Goal: Task Accomplishment & Management: Use online tool/utility

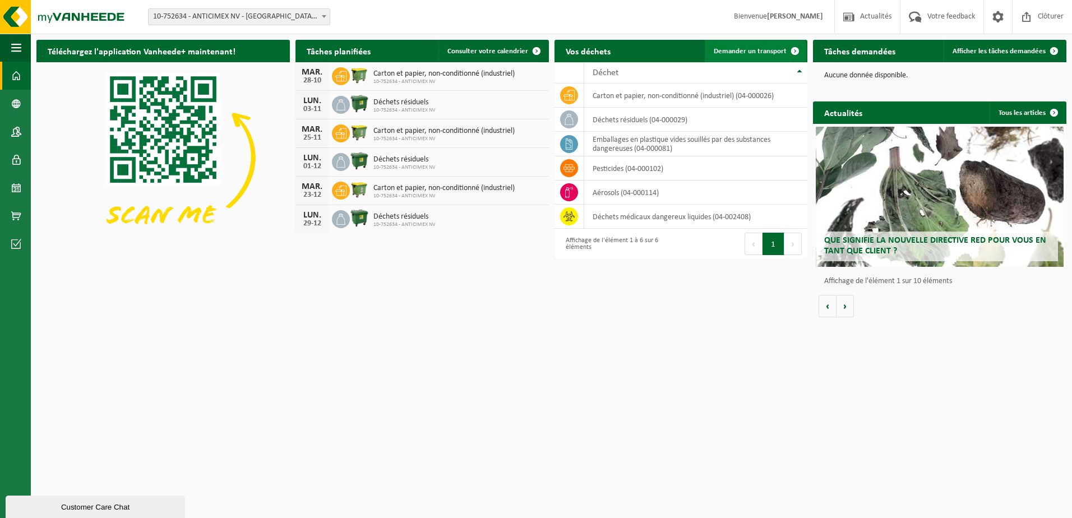
click at [795, 52] on span at bounding box center [795, 51] width 22 height 22
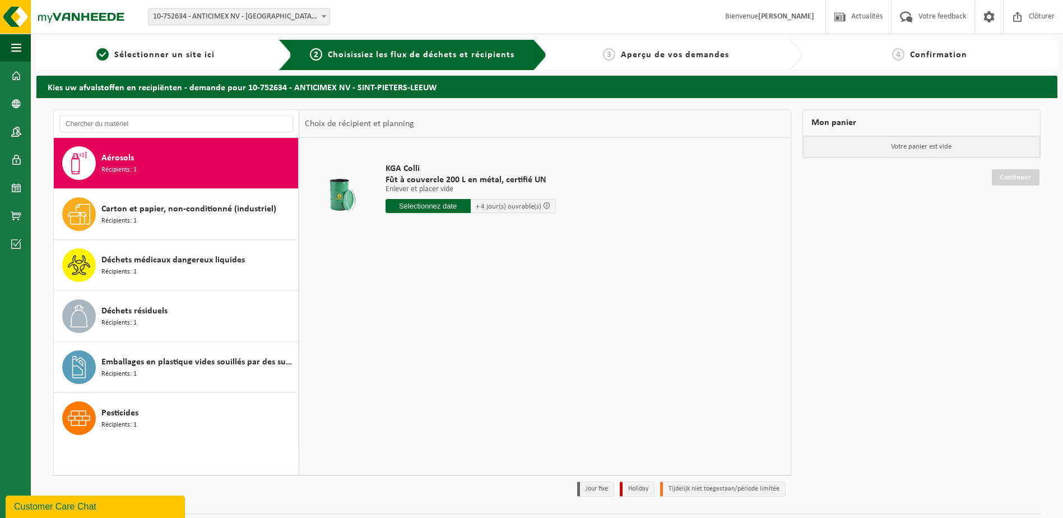
click at [424, 207] on input "text" at bounding box center [428, 206] width 85 height 14
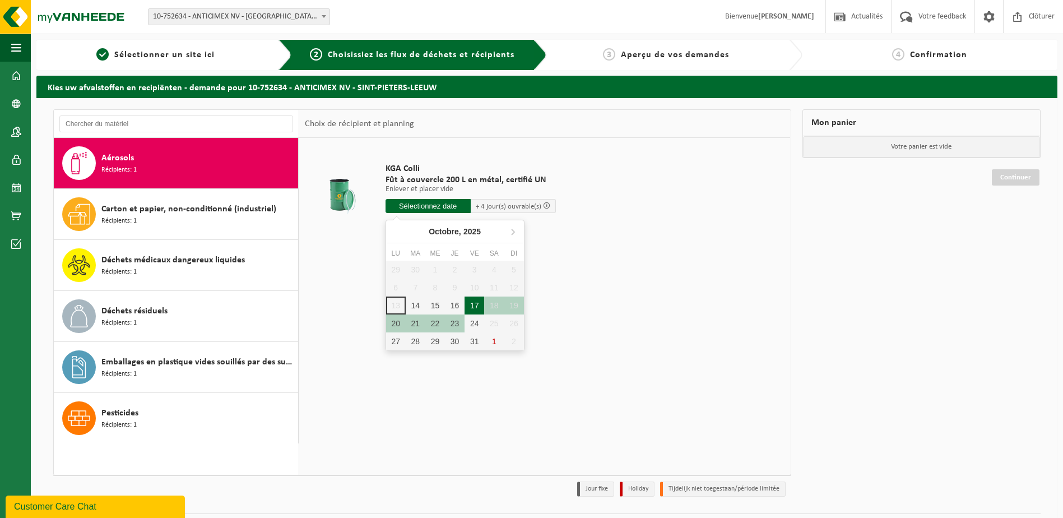
click at [475, 305] on div "17" at bounding box center [475, 306] width 20 height 18
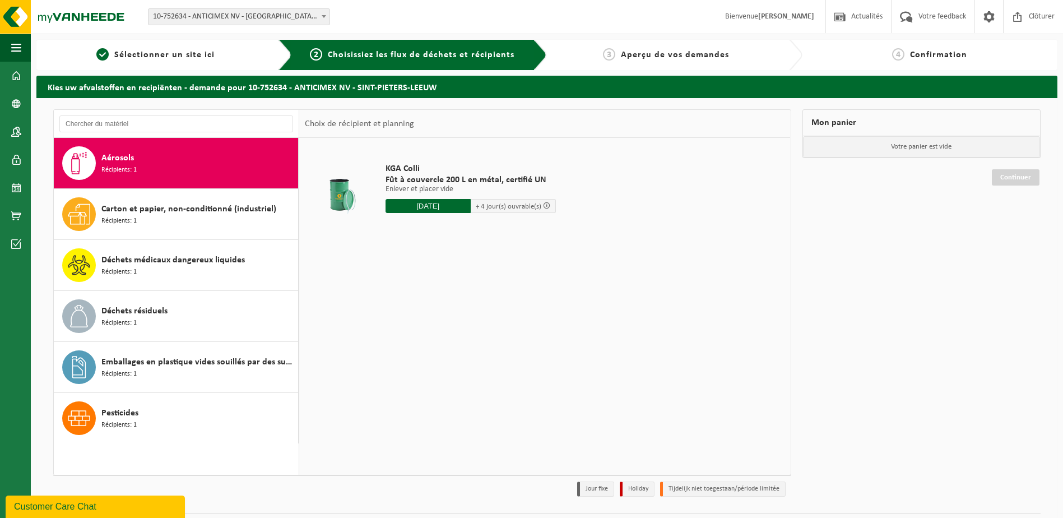
type input "à partir de [DATE]"
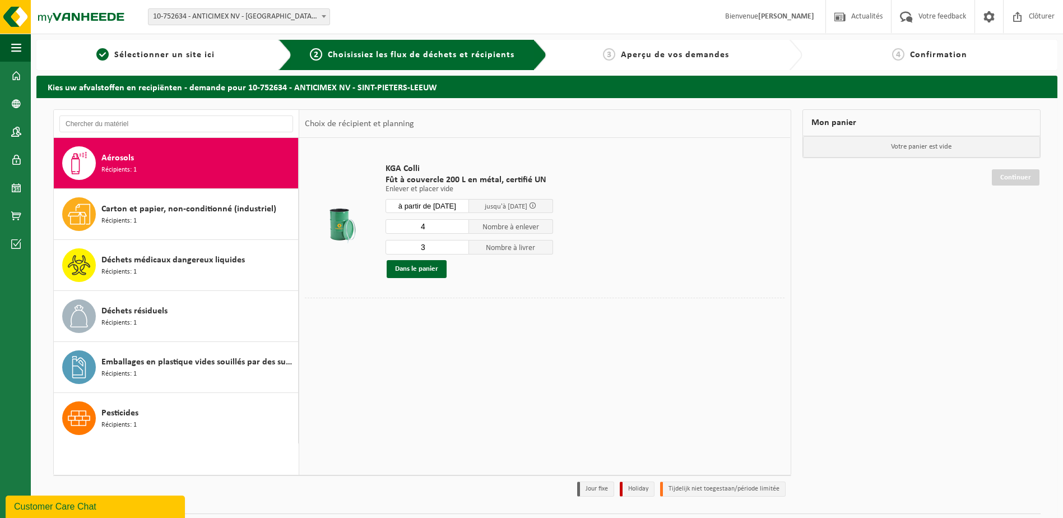
type input "4"
click at [461, 225] on input "4" at bounding box center [428, 226] width 84 height 15
type input "4"
click at [461, 244] on input "4" at bounding box center [428, 247] width 84 height 15
click at [412, 269] on button "Dans le panier" at bounding box center [417, 269] width 60 height 18
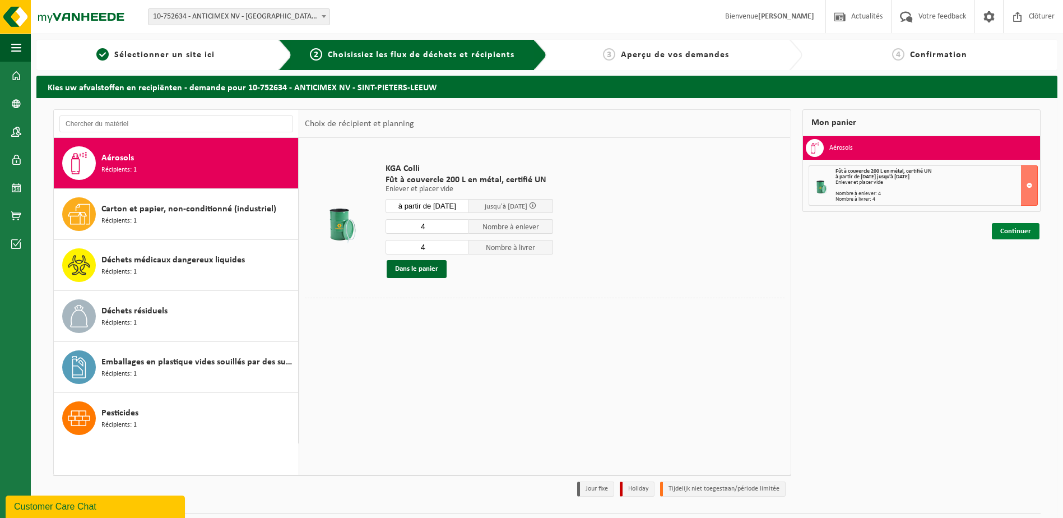
click at [1018, 231] on link "Continuer" at bounding box center [1016, 231] width 48 height 16
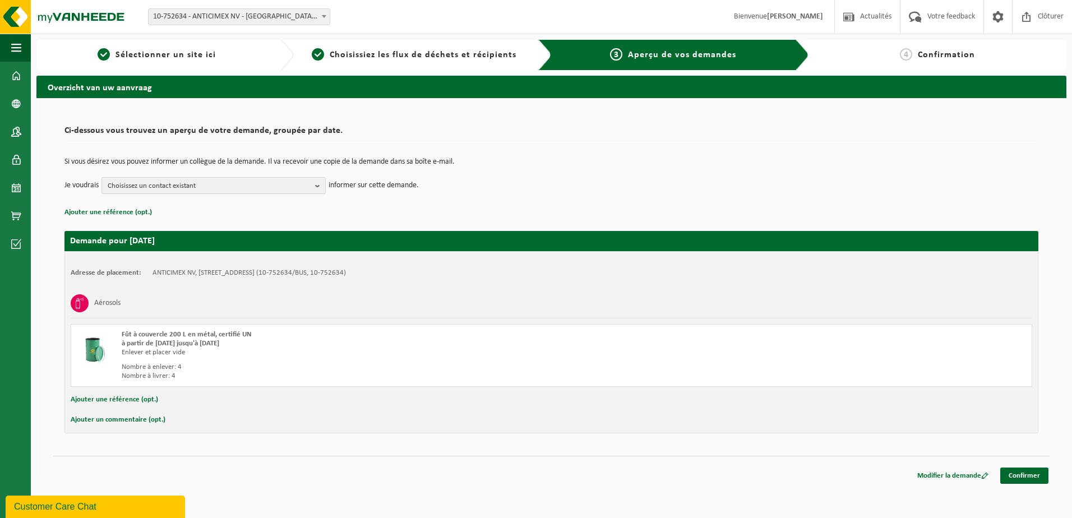
click at [317, 186] on b "button" at bounding box center [320, 186] width 10 height 16
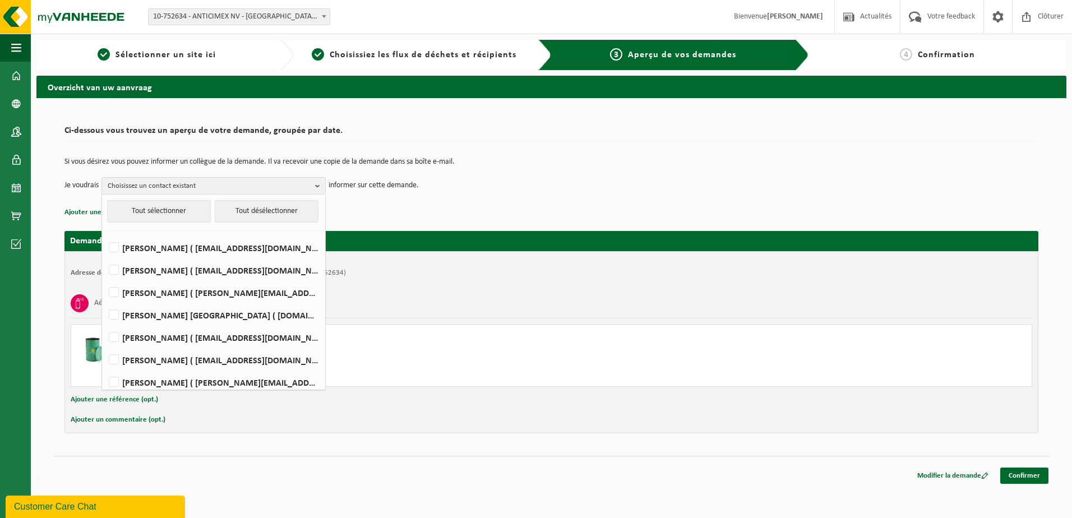
click at [396, 213] on p "Ajouter une référence (opt.)" at bounding box center [551, 212] width 974 height 15
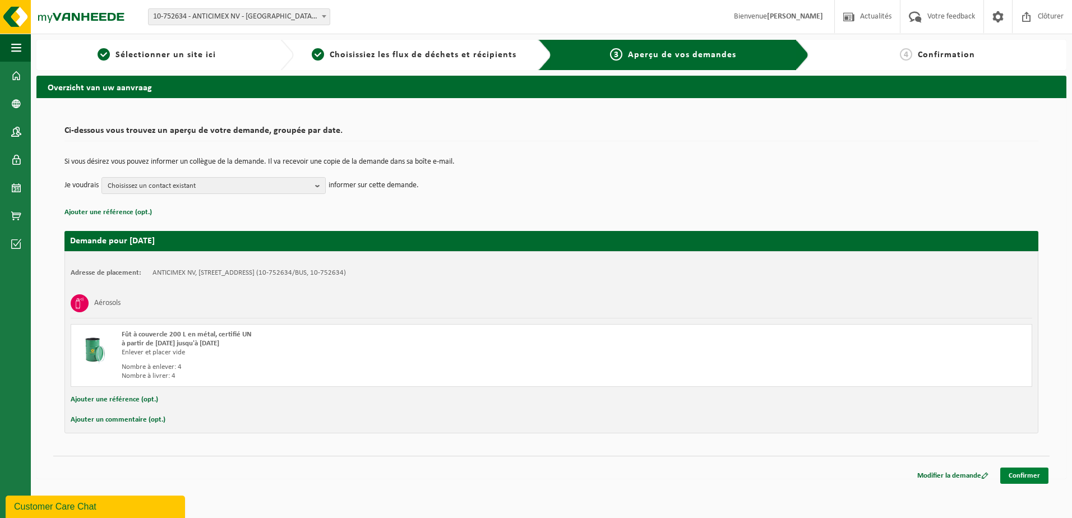
click at [1025, 473] on link "Confirmer" at bounding box center [1024, 476] width 48 height 16
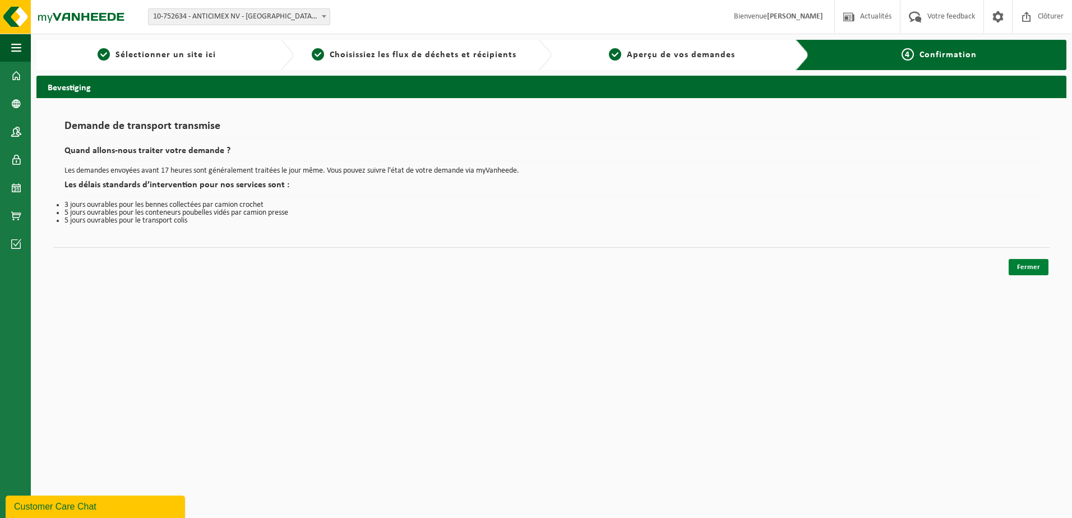
click at [1033, 270] on link "Fermer" at bounding box center [1028, 267] width 40 height 16
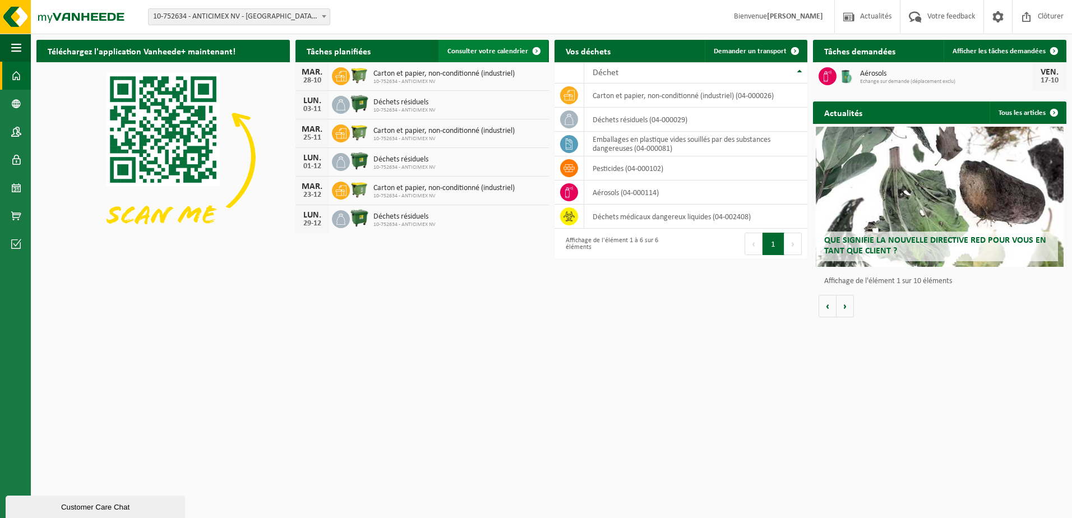
click at [536, 49] on span at bounding box center [536, 51] width 22 height 22
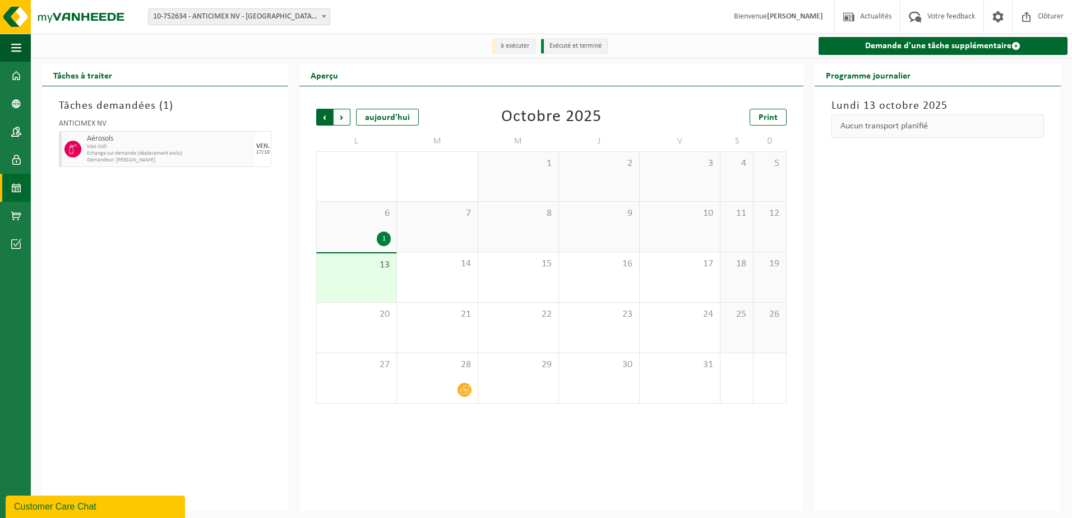
click at [344, 118] on span "Suivant" at bounding box center [342, 117] width 17 height 17
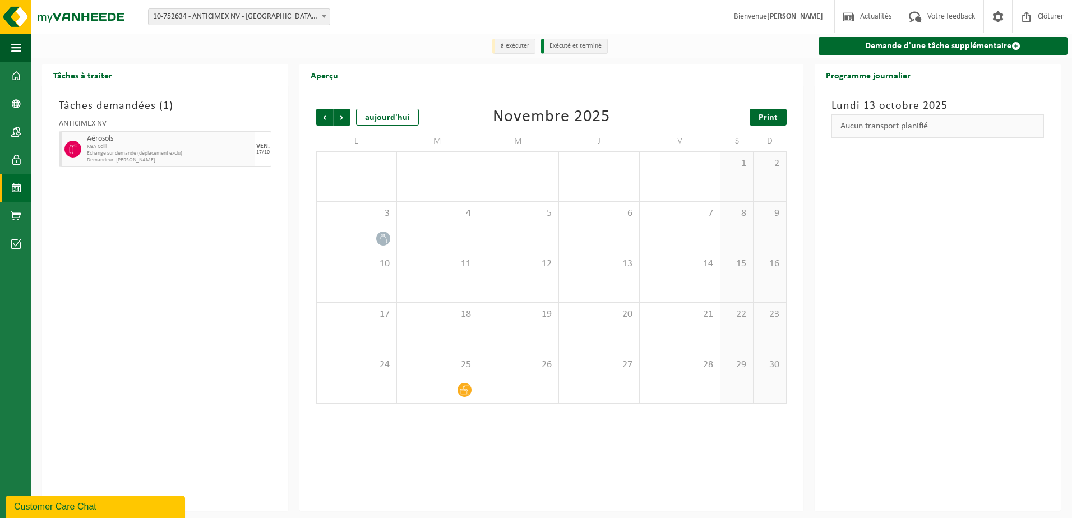
click at [766, 118] on span "Print" at bounding box center [767, 117] width 19 height 9
click at [323, 116] on span "Précédent" at bounding box center [324, 117] width 17 height 17
